Goal: Transaction & Acquisition: Purchase product/service

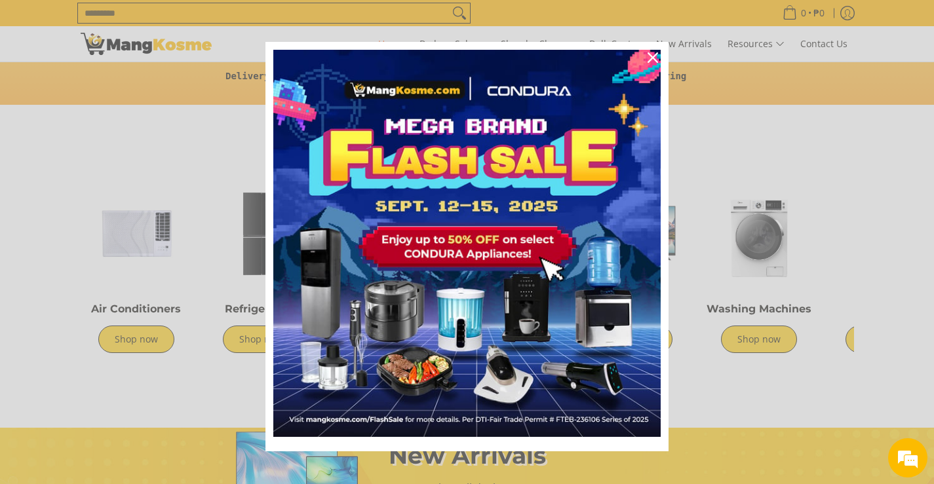
scroll to position [0, 521]
click at [649, 54] on icon "close icon" at bounding box center [652, 57] width 10 height 10
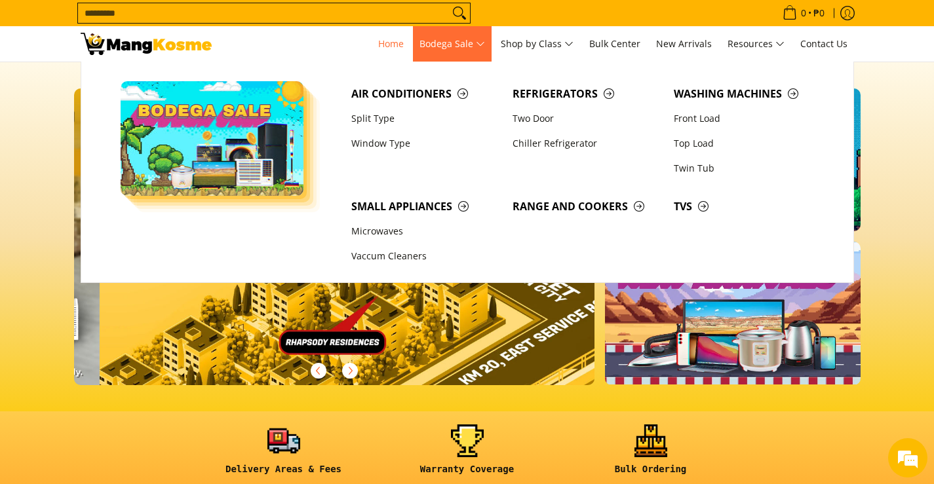
scroll to position [0, 2084]
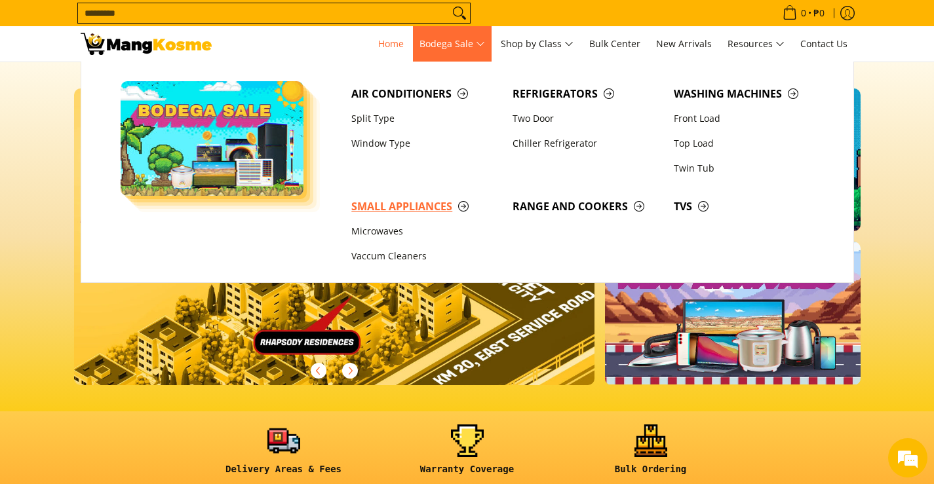
click at [467, 204] on span "Small Appliances" at bounding box center [425, 207] width 148 height 16
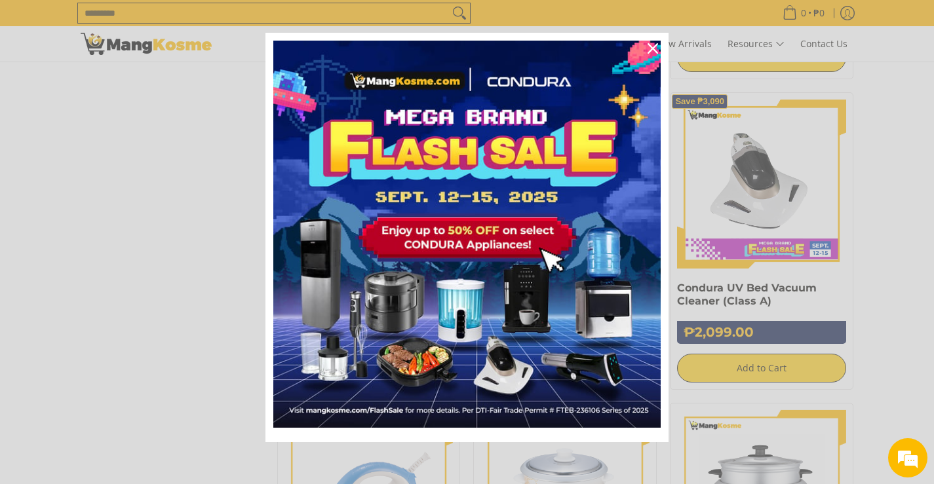
scroll to position [1507, 0]
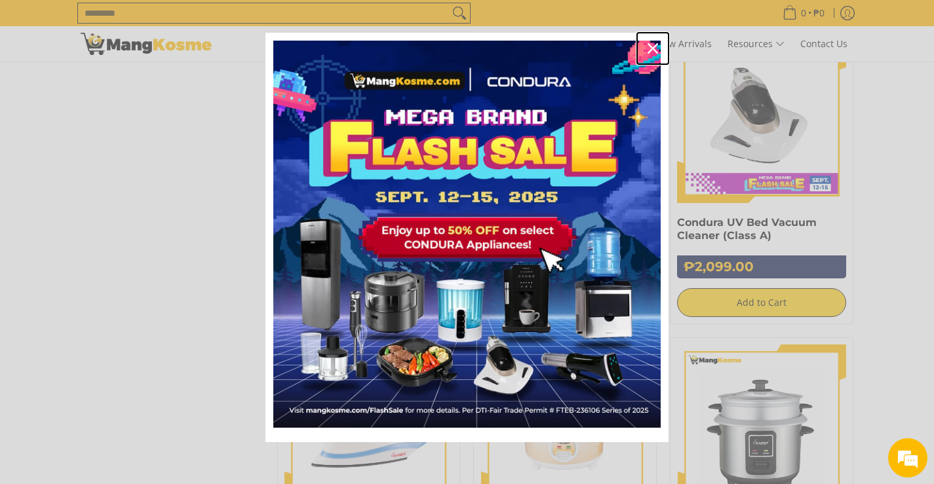
click at [647, 44] on icon "close icon" at bounding box center [652, 48] width 10 height 10
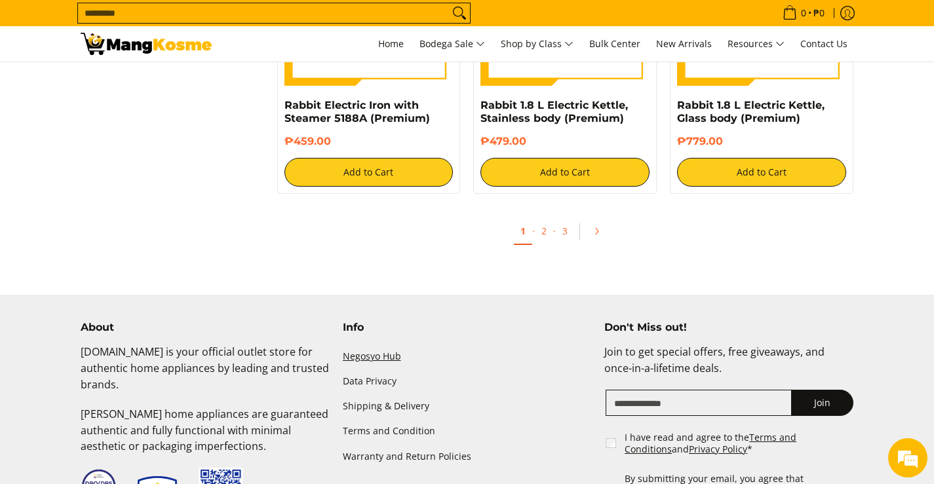
scroll to position [0, 0]
click at [543, 227] on link "2" at bounding box center [544, 231] width 18 height 27
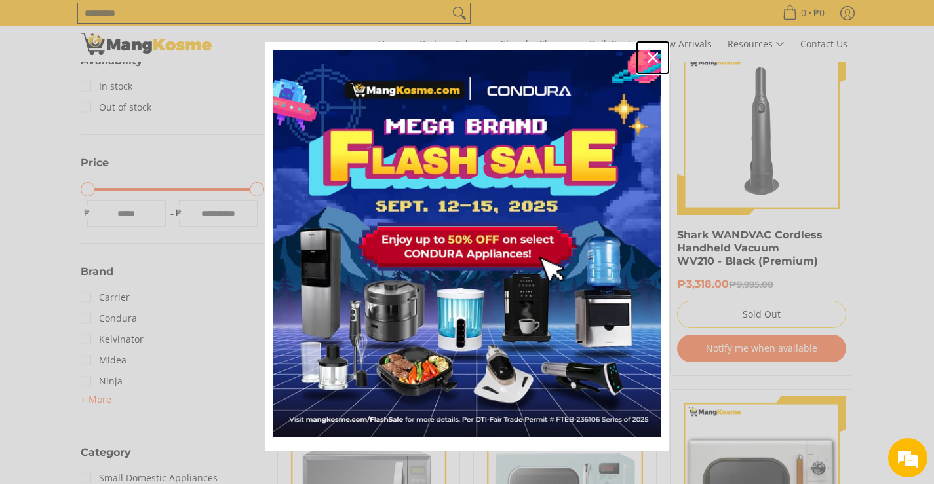
click at [648, 60] on icon "close icon" at bounding box center [652, 57] width 10 height 10
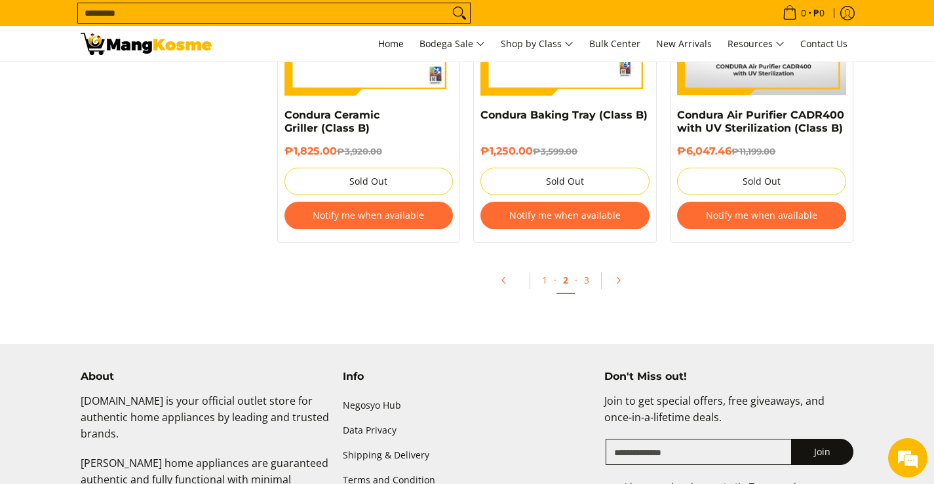
scroll to position [3014, 0]
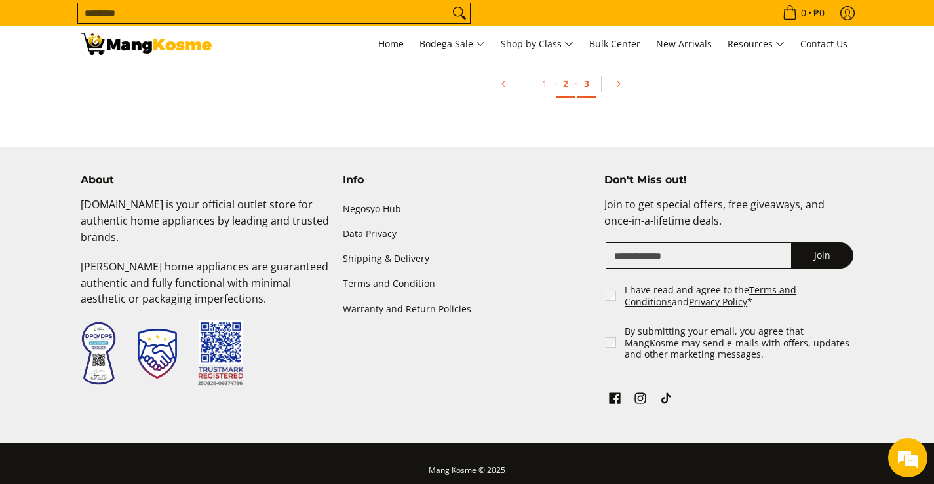
click at [583, 87] on link "3" at bounding box center [586, 84] width 18 height 27
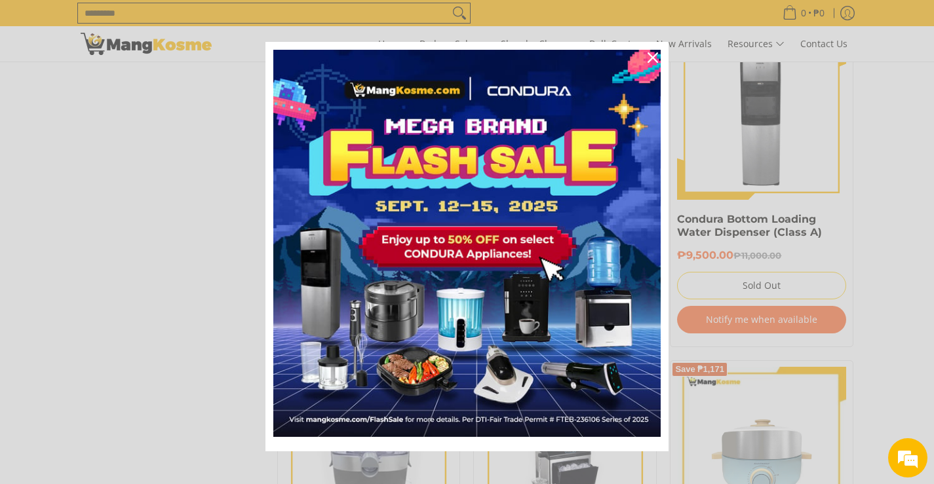
scroll to position [9, 0]
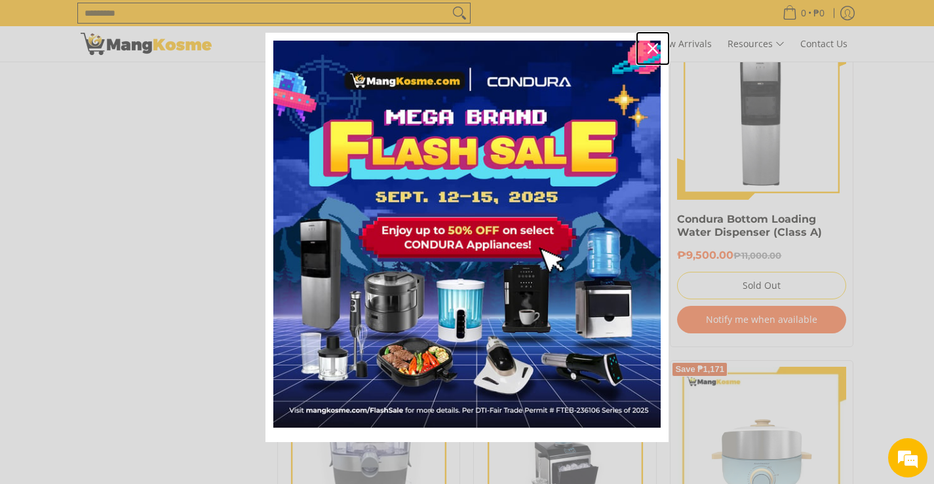
drag, startPoint x: 651, startPoint y: 51, endPoint x: 682, endPoint y: 109, distance: 66.0
click at [650, 52] on icon "close icon" at bounding box center [652, 48] width 10 height 10
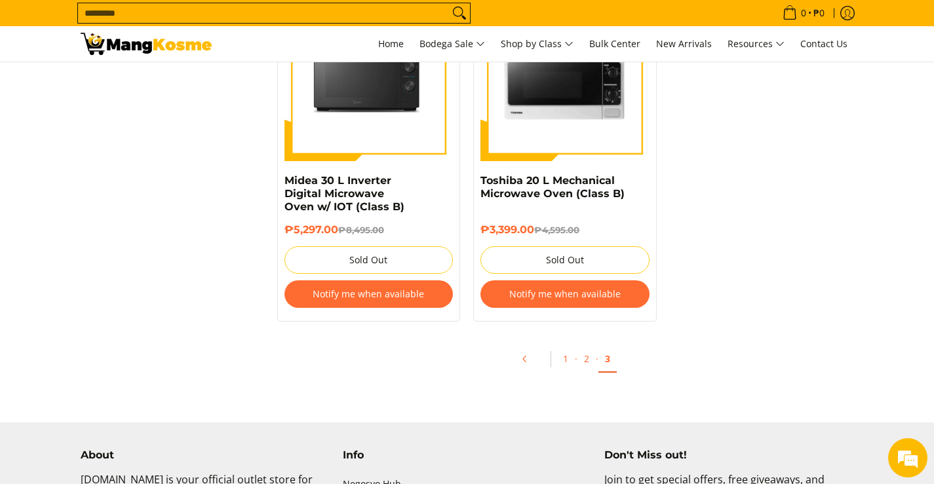
scroll to position [2752, 0]
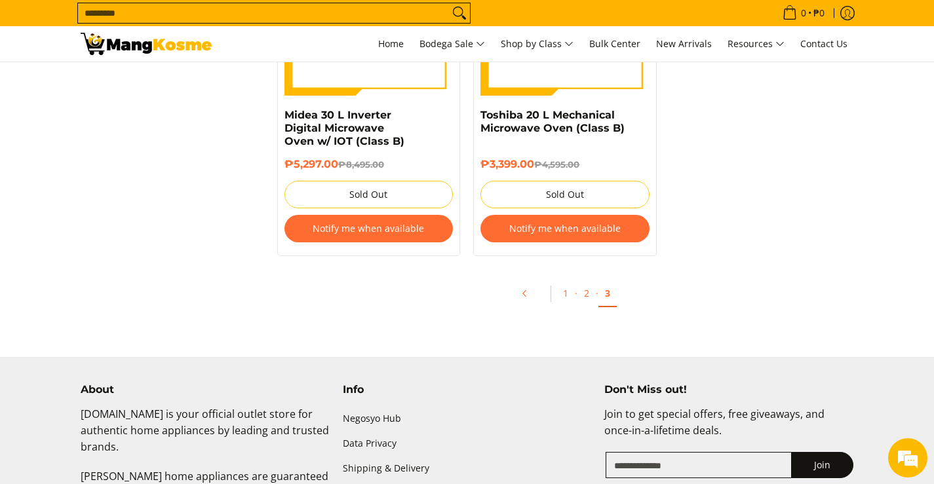
click at [148, 15] on input "Search..." at bounding box center [263, 13] width 371 height 20
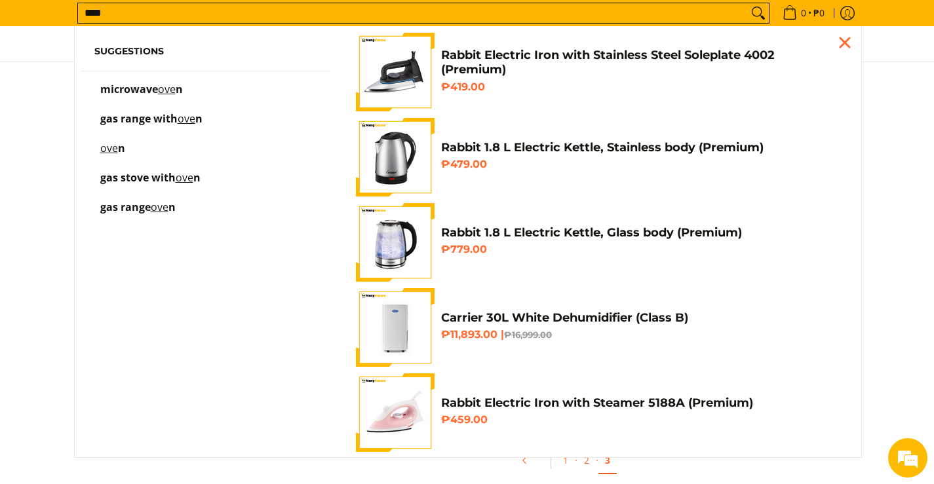
scroll to position [2530, 0]
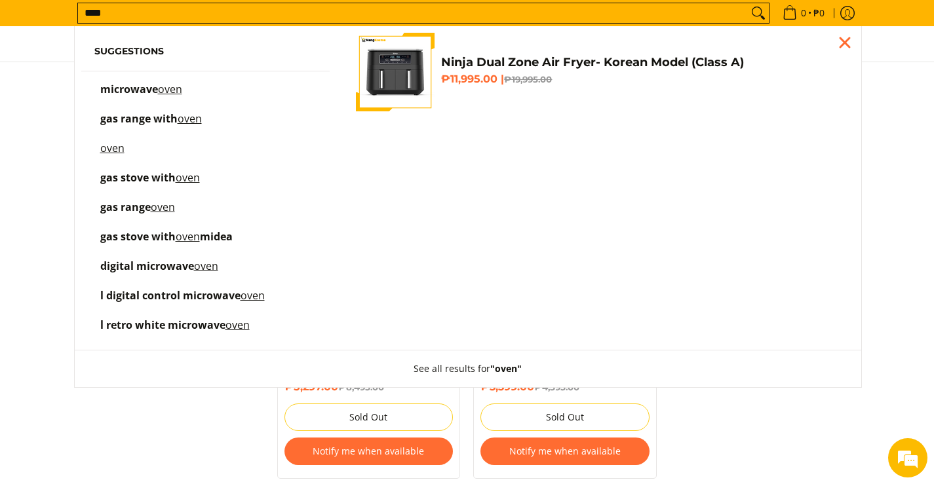
type input "****"
click at [114, 148] on mark "oven" at bounding box center [112, 148] width 24 height 14
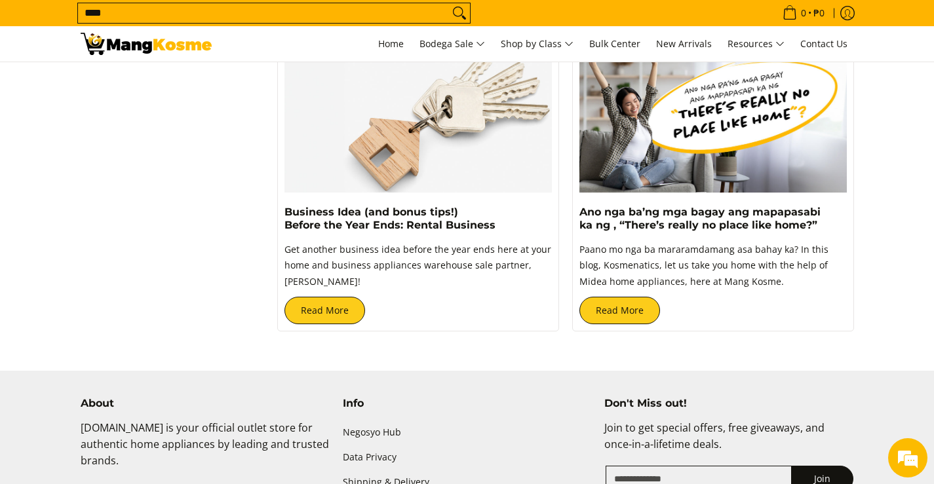
scroll to position [1180, 0]
